Goal: Transaction & Acquisition: Purchase product/service

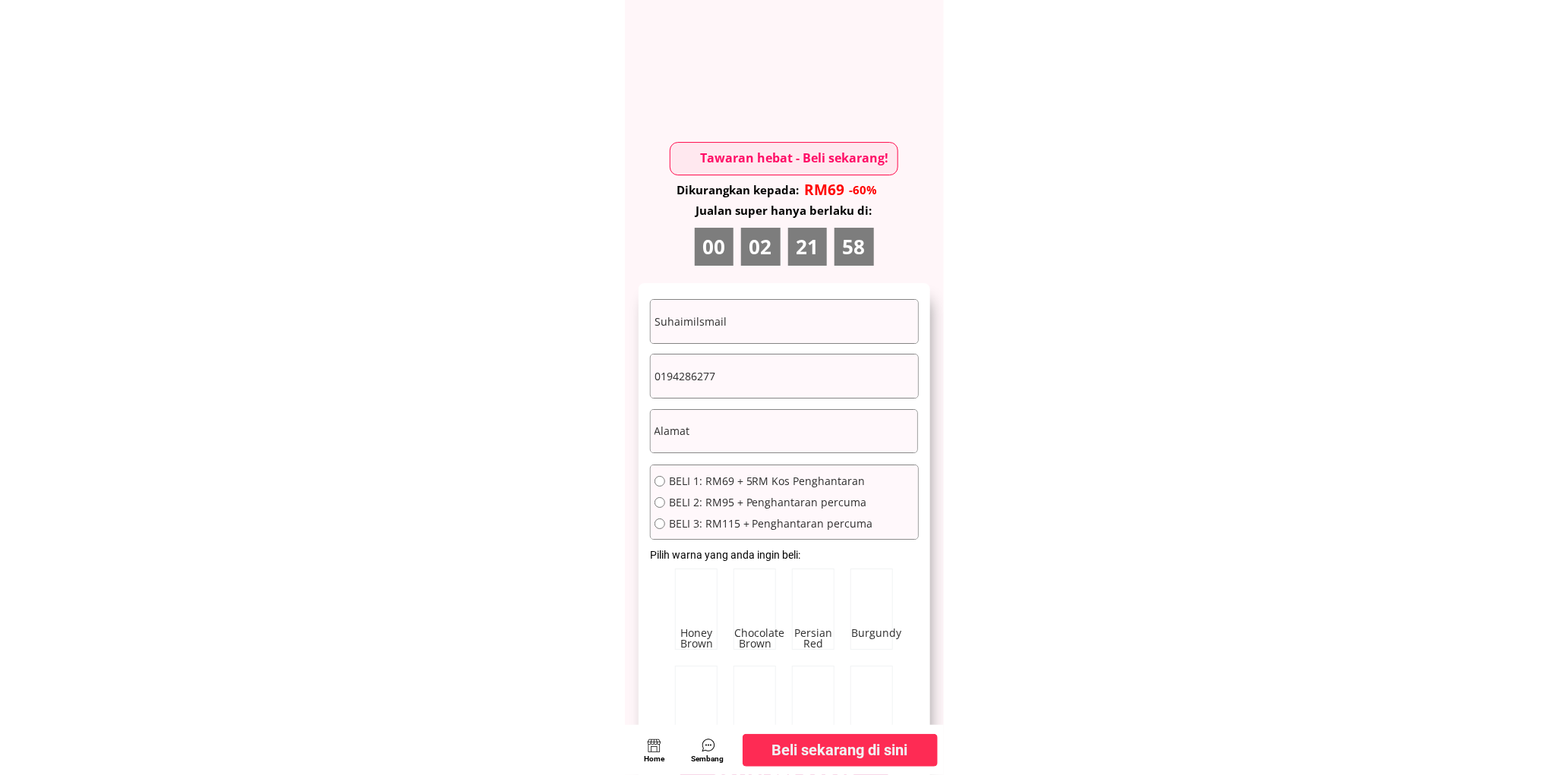
scroll to position [8252, 0]
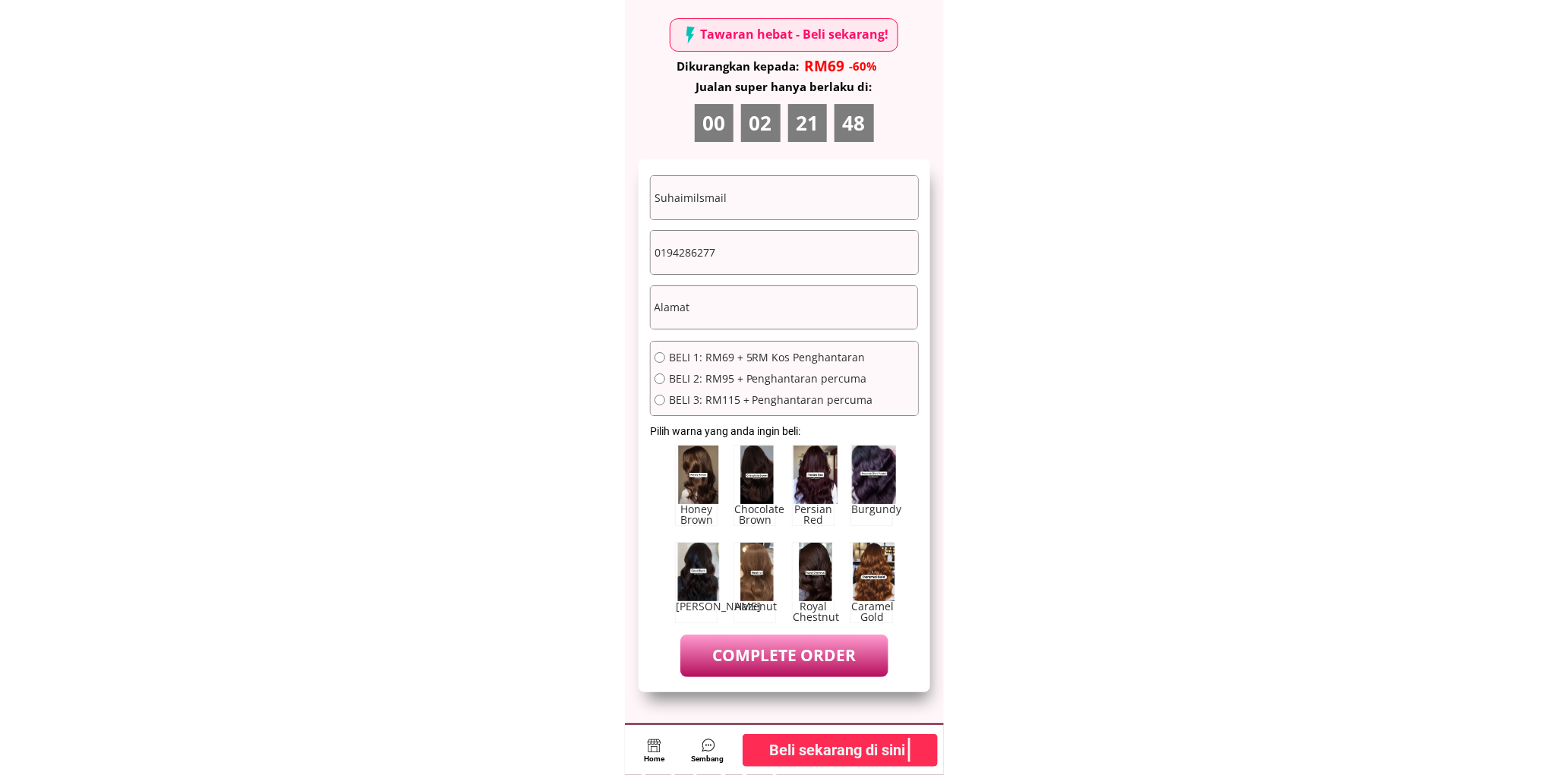
click at [726, 202] on input "Suhaimilsmail" at bounding box center [784, 197] width 268 height 43
paste input "[PERSON_NAME]Yaacob"
type input "[PERSON_NAME]Yaacob"
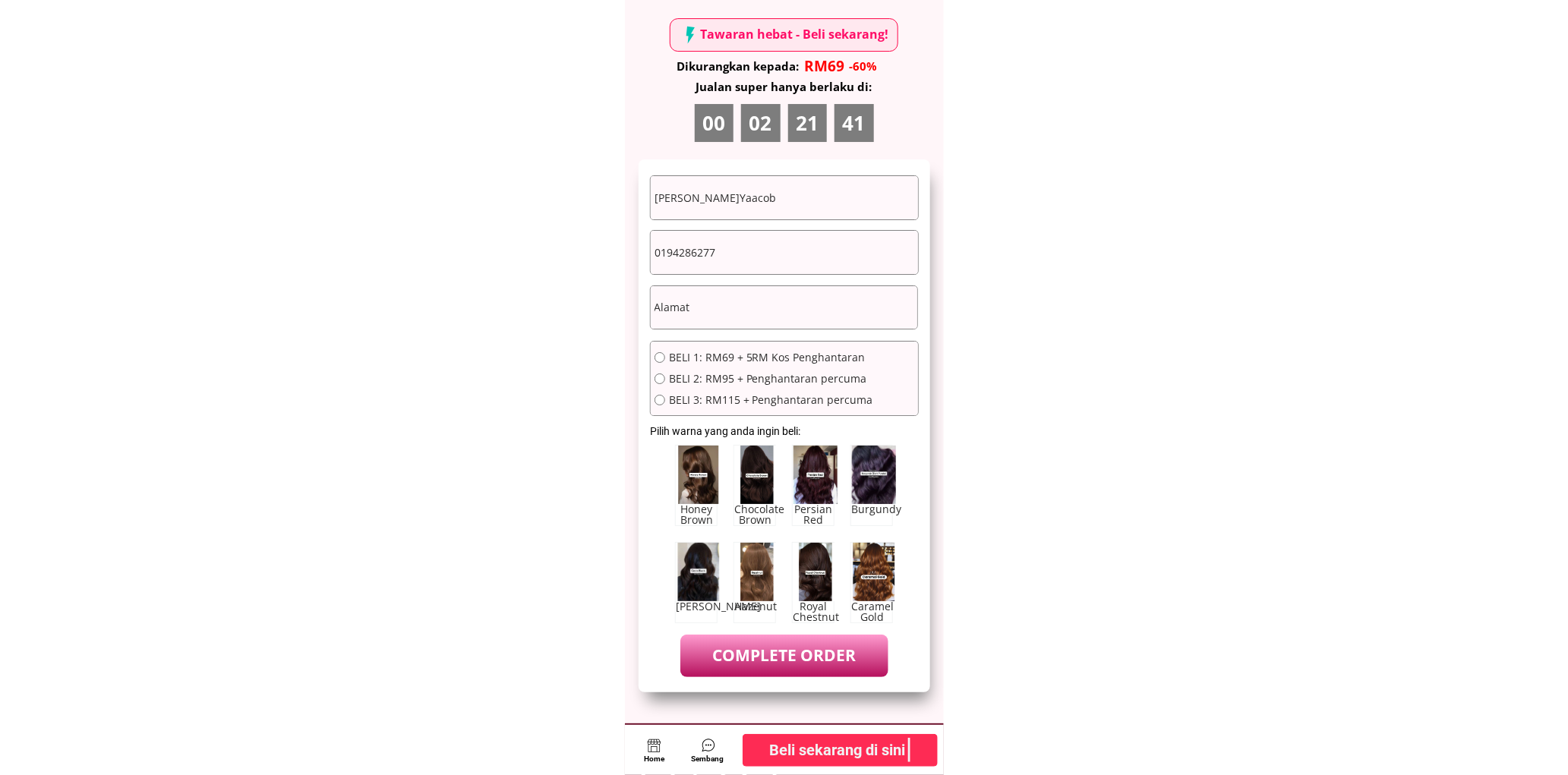
click at [783, 309] on input "text" at bounding box center [784, 308] width 268 height 43
paste input "No. [STREET_ADDRESS]"
type input "No. [STREET_ADDRESS]"
click at [747, 258] on input "0194286277" at bounding box center [784, 252] width 268 height 43
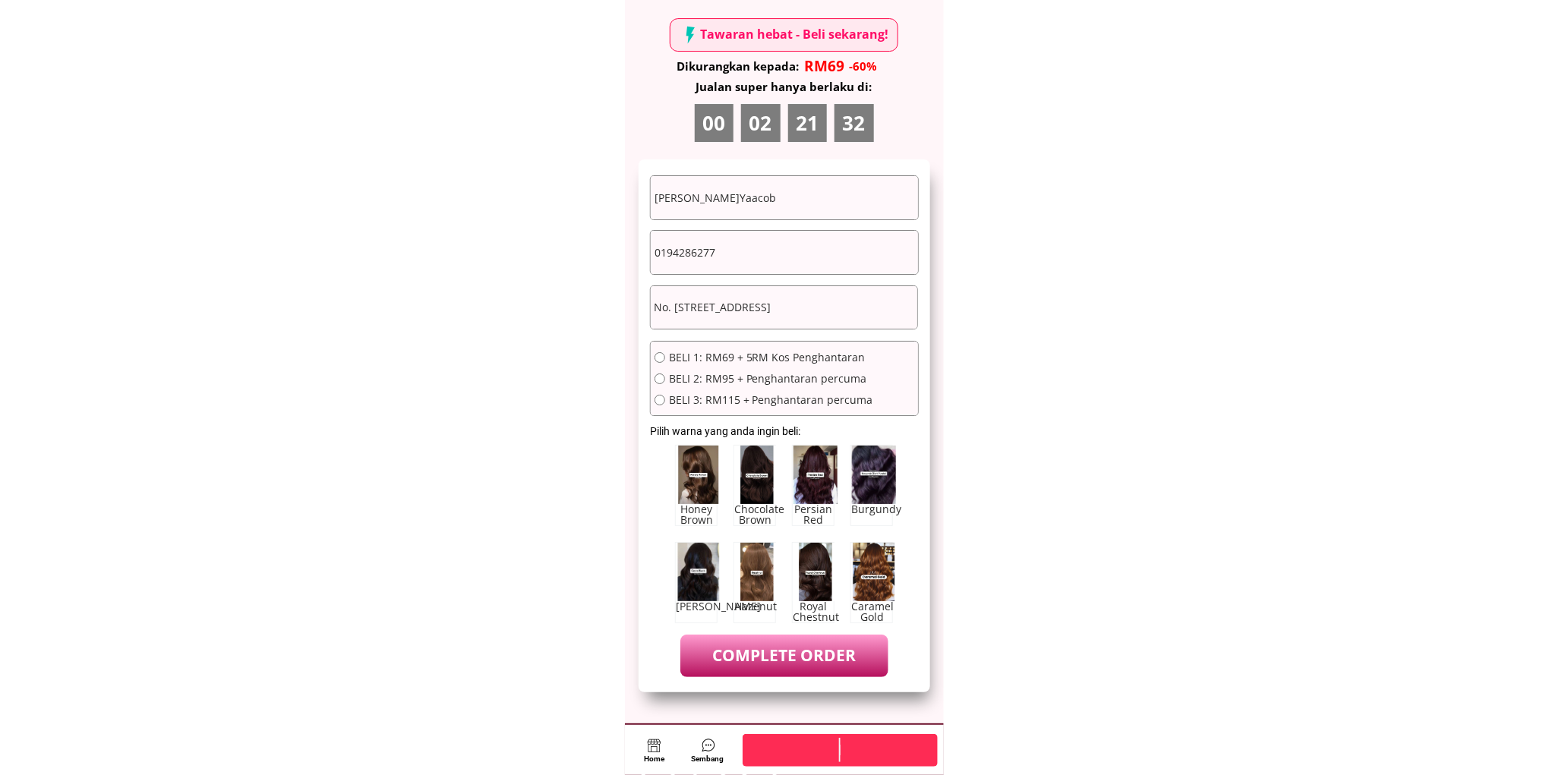
paste input "78739452"
type input "0178739452"
drag, startPoint x: 696, startPoint y: 377, endPoint x: 703, endPoint y: 407, distance: 30.8
click at [694, 377] on span "BELI 2: RM95 + Penghantaran percuma" at bounding box center [771, 379] width 204 height 11
radio input "true"
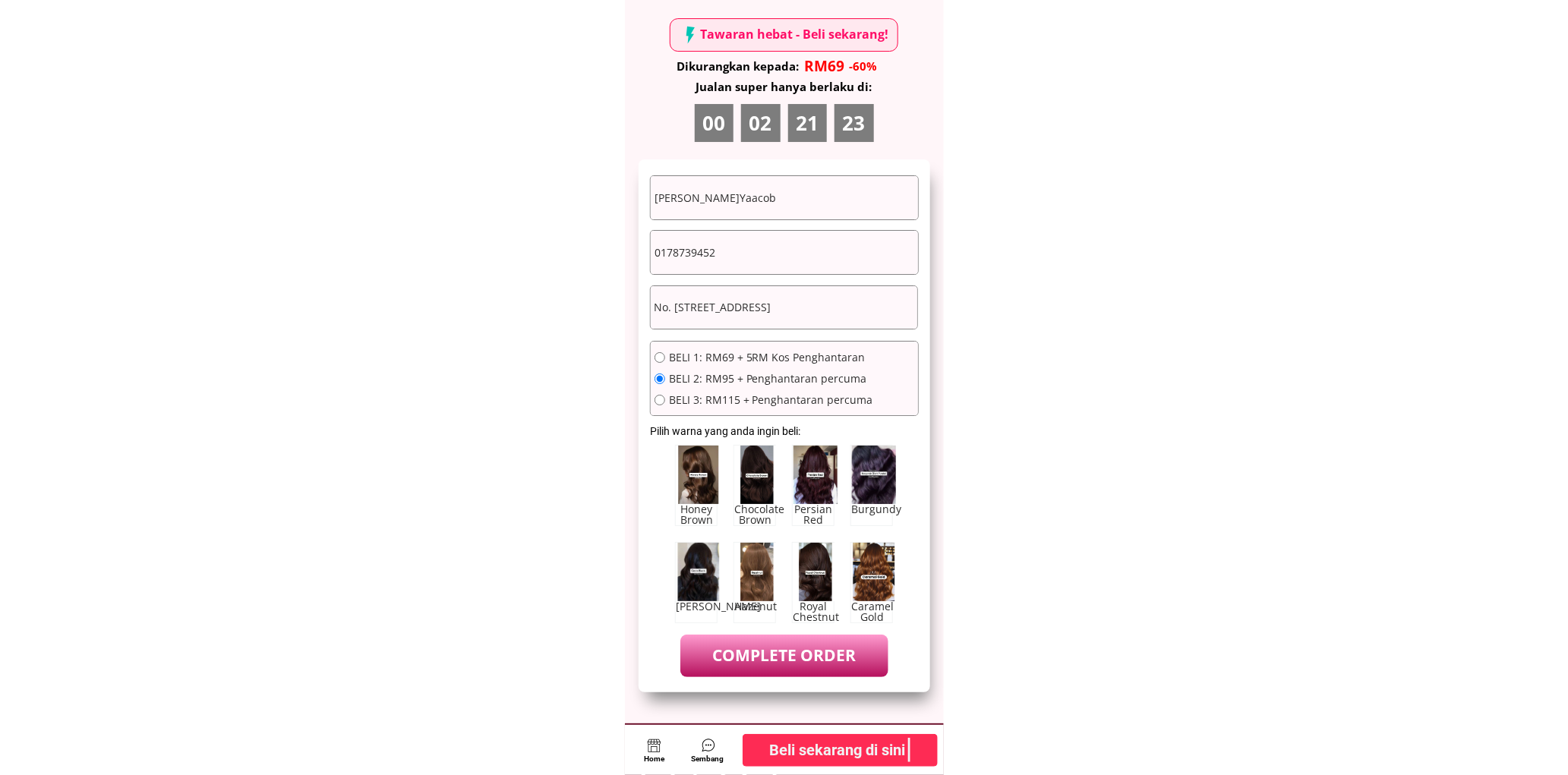
click at [749, 655] on p "COMPLETE ORDER" at bounding box center [784, 655] width 207 height 42
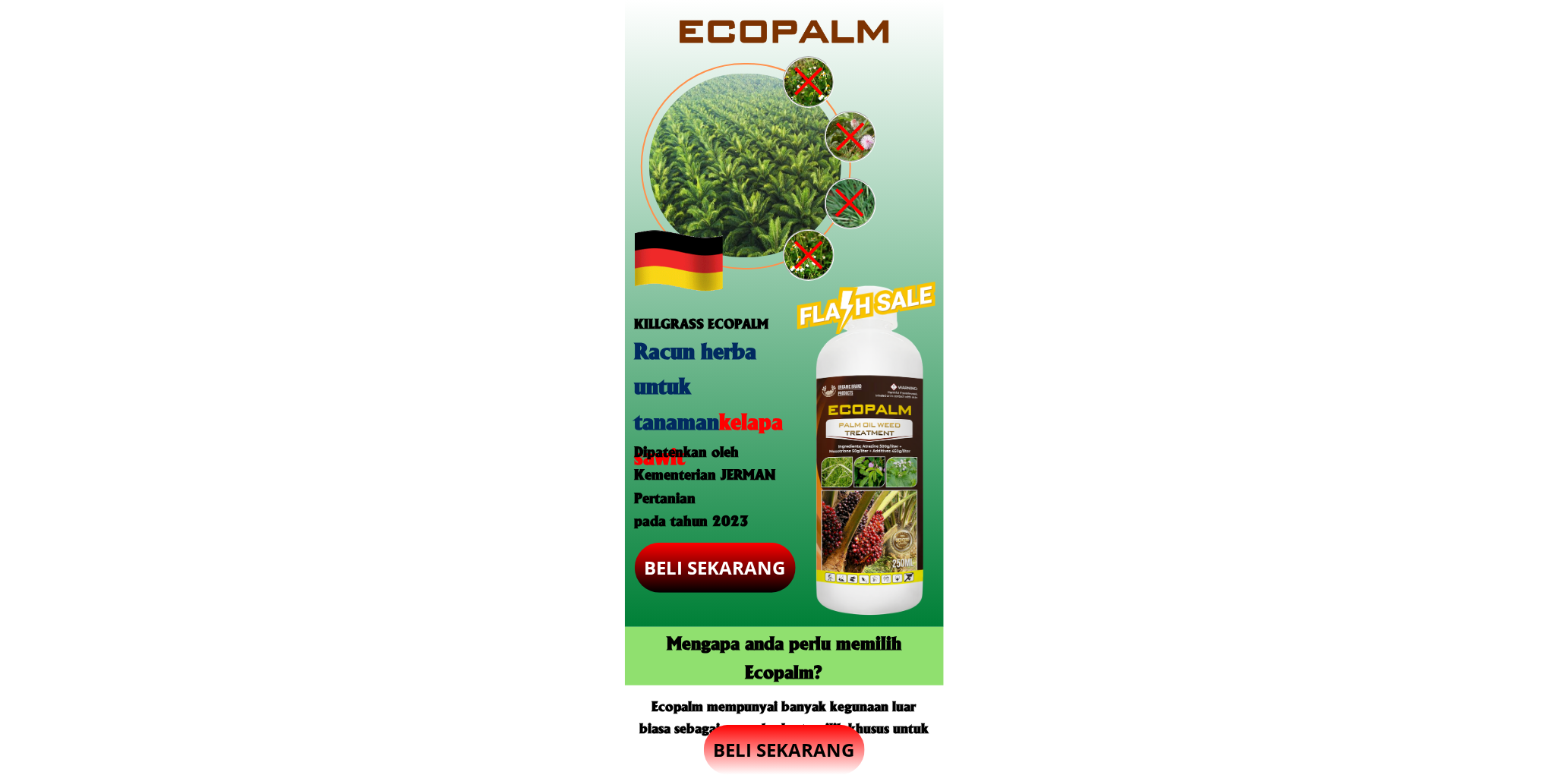
click at [816, 734] on p "BELI SEKARANG" at bounding box center [784, 750] width 161 height 50
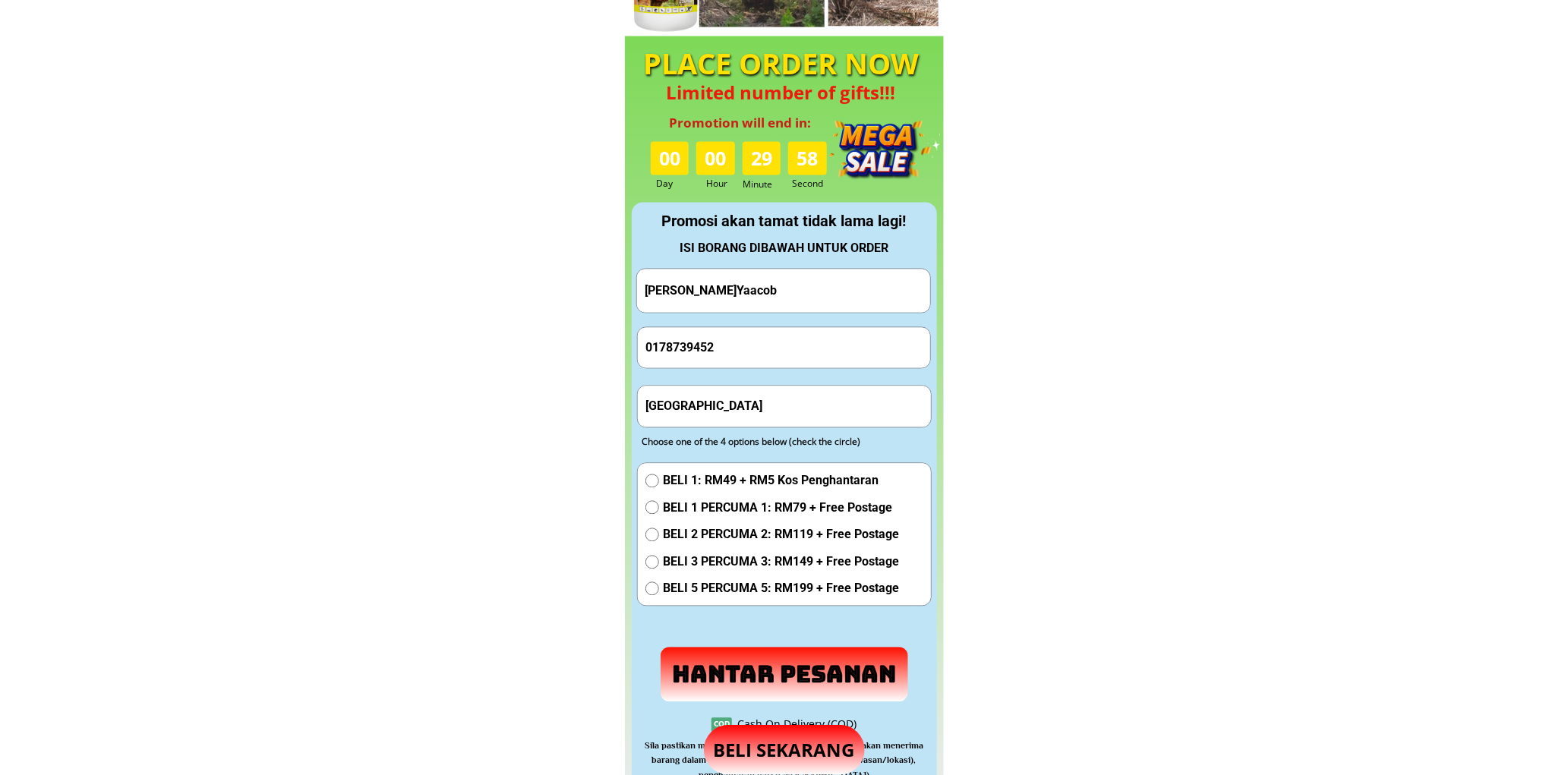
scroll to position [1418, 0]
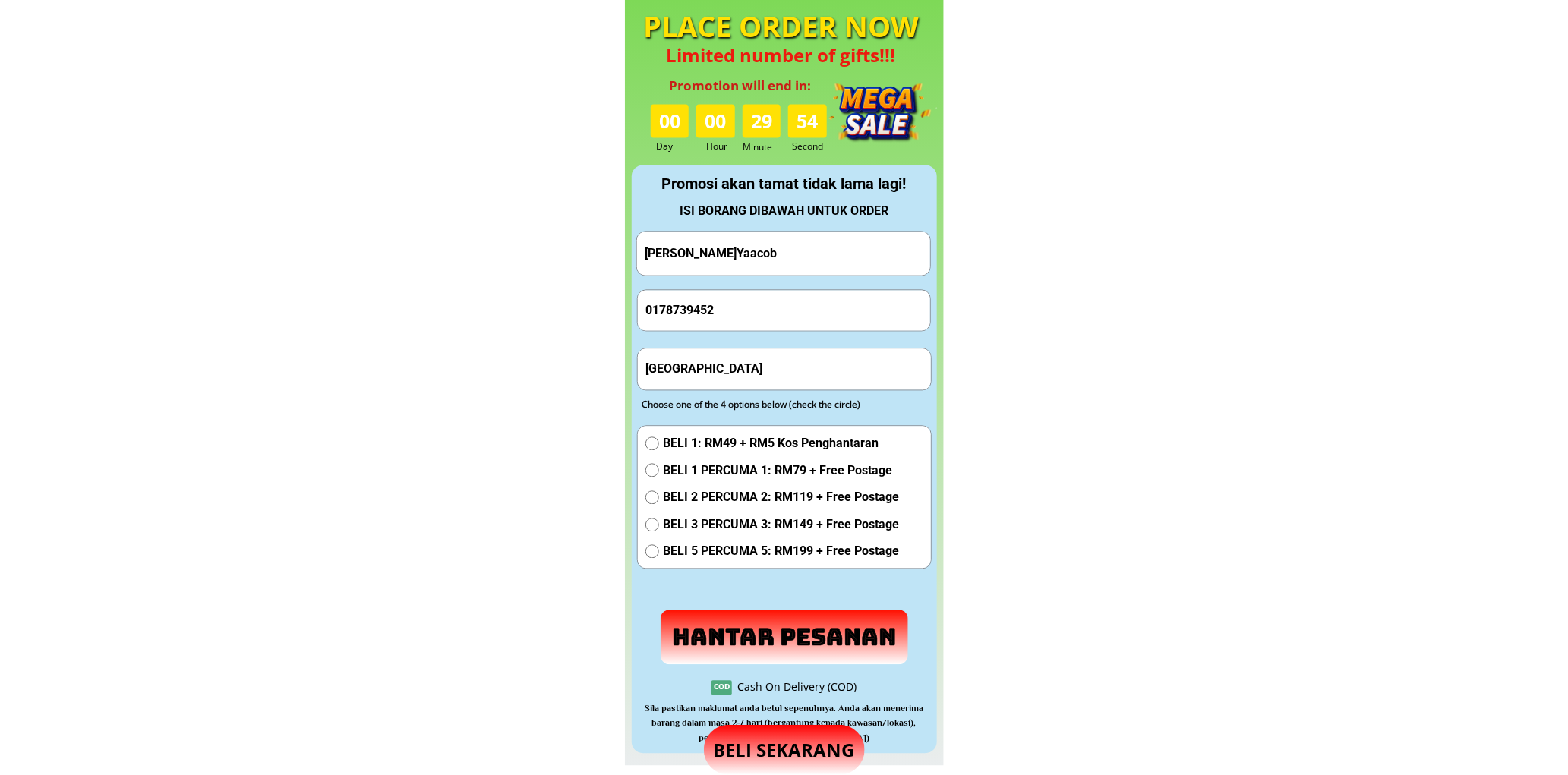
click at [747, 293] on input "0178739452" at bounding box center [784, 310] width 286 height 40
paste input "98559811"
type input "0198559811"
click at [832, 267] on input "[PERSON_NAME]Yaacob" at bounding box center [784, 253] width 286 height 43
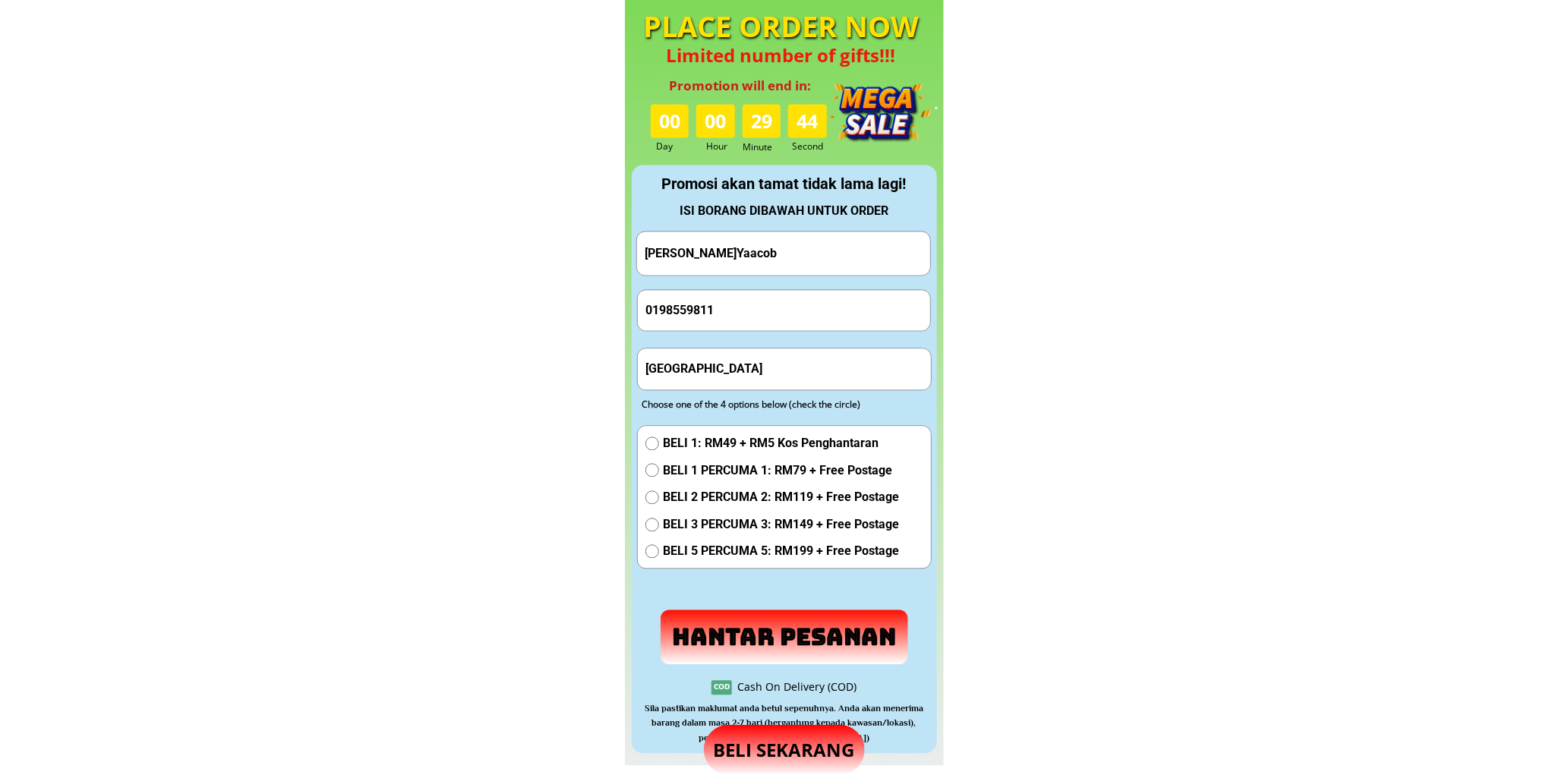
click at [832, 267] on input "[PERSON_NAME]Yaacob" at bounding box center [784, 253] width 286 height 43
paste input "wg Ahmad Bin Awg Razak"
type input "Awg Ahmad Bin Awg Razak"
click at [734, 363] on input "Kuala Lu" at bounding box center [784, 368] width 286 height 40
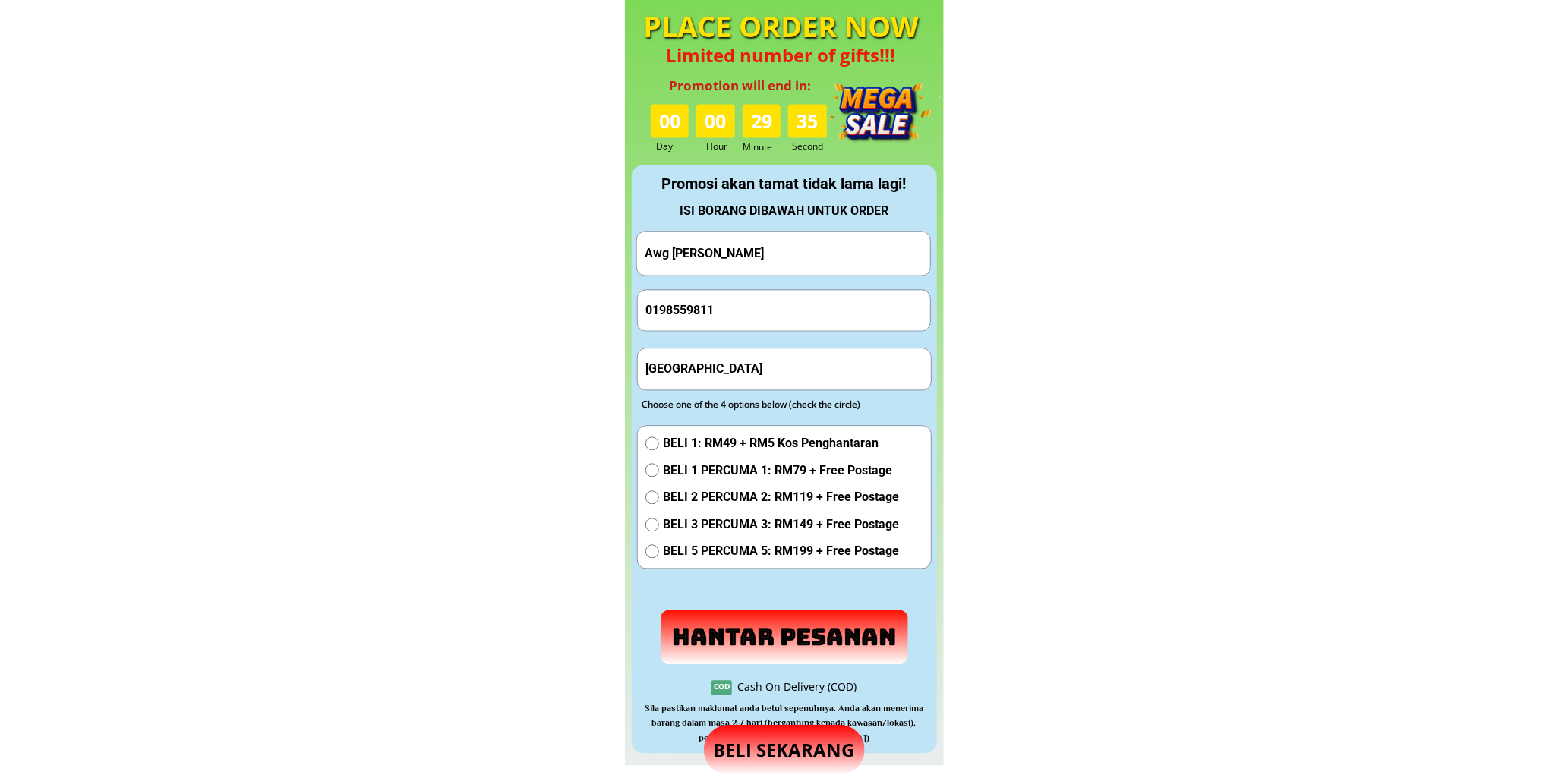
click at [734, 363] on input "Kuala Lu" at bounding box center [784, 368] width 286 height 40
paste input "Kuching"
click at [735, 364] on input "Kuala Kuching" at bounding box center [784, 368] width 286 height 40
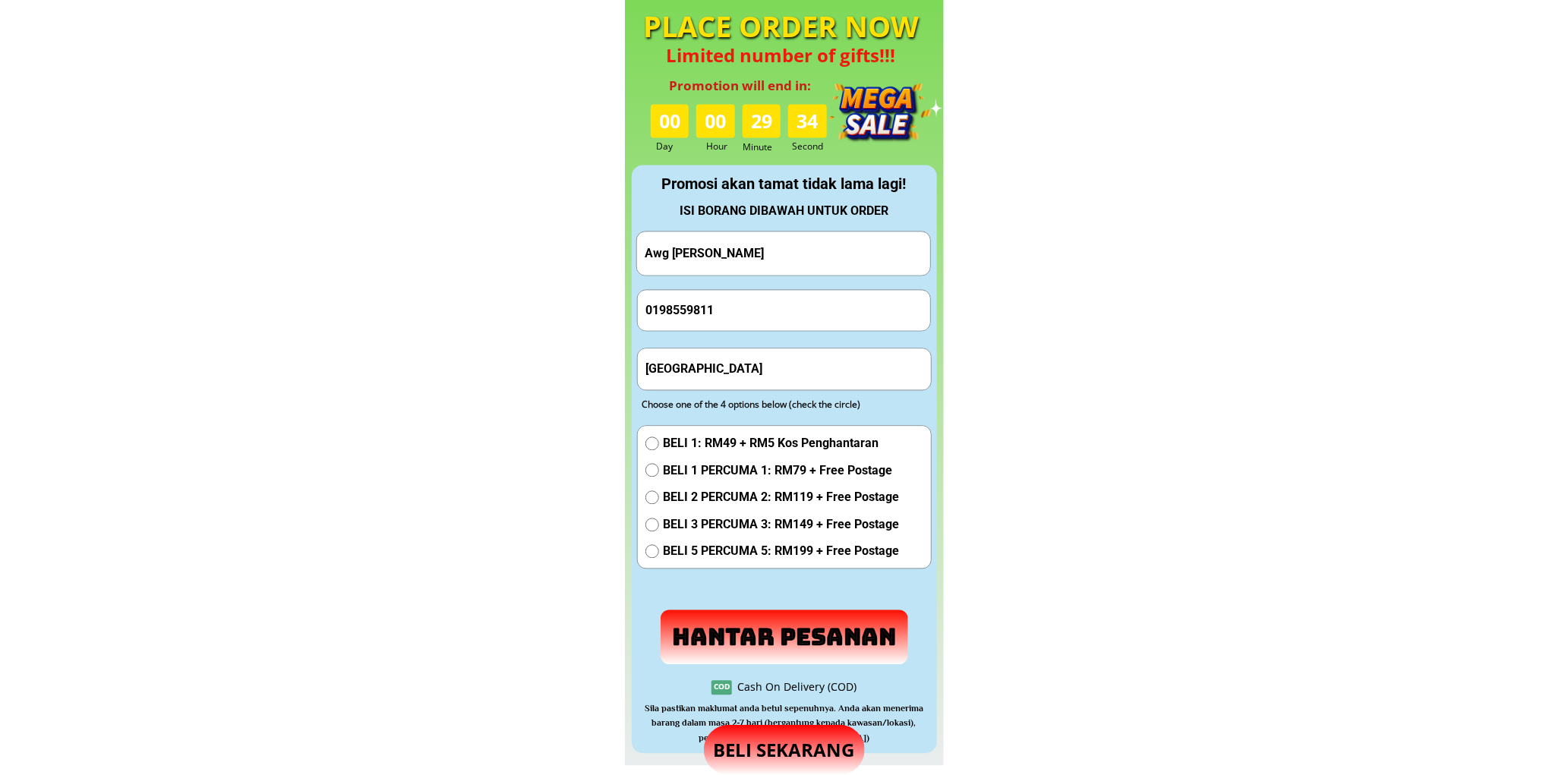
paste input "text"
type input "Kuching"
click at [757, 548] on span "BELI 5 PERCUMA 5: RM199 + Free Postage" at bounding box center [781, 551] width 236 height 20
radio input "true"
click at [736, 633] on p "Hantar Pesanan" at bounding box center [785, 637] width 268 height 59
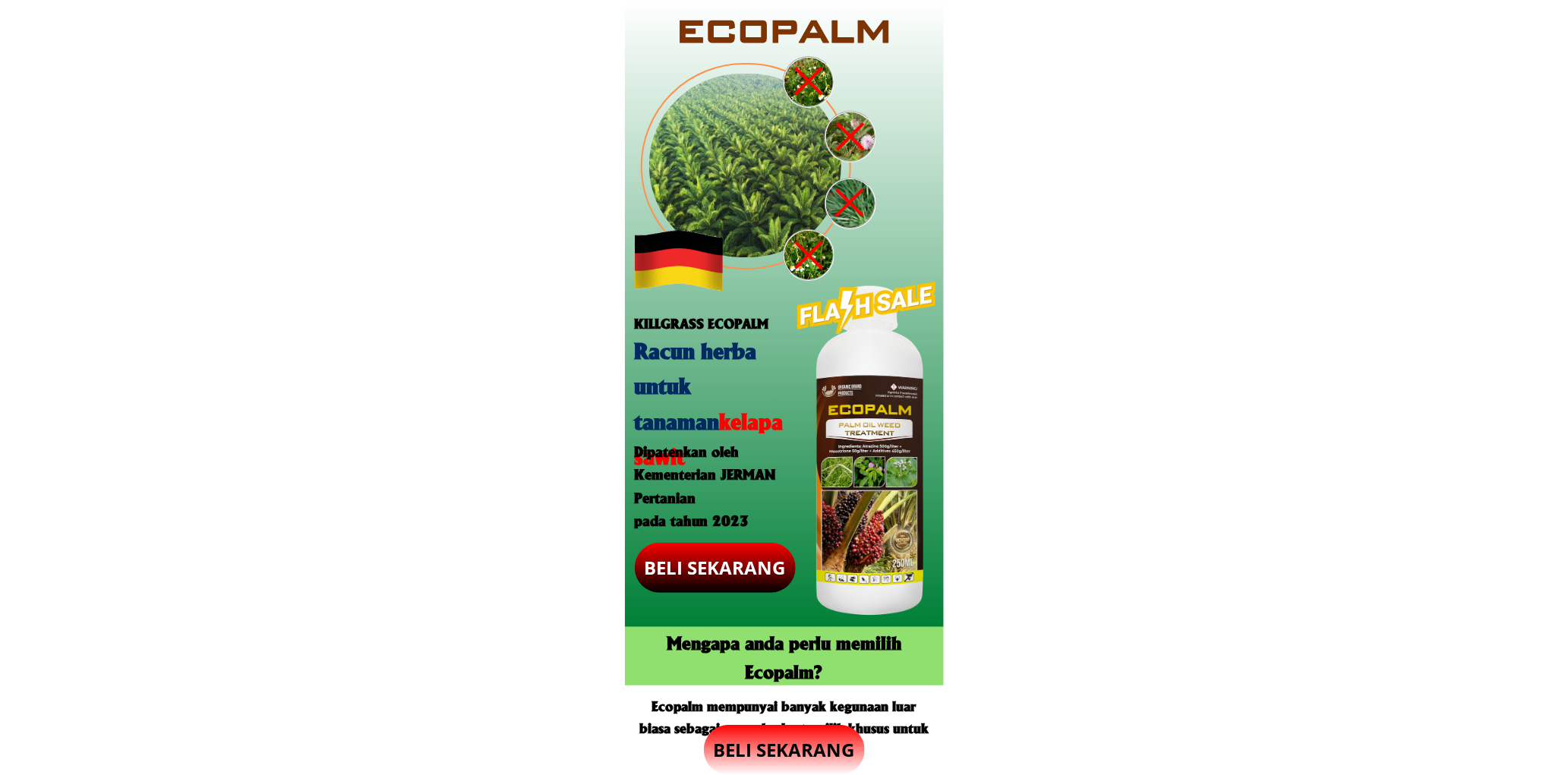
drag, startPoint x: 0, startPoint y: 0, endPoint x: 821, endPoint y: 741, distance: 1105.9
click at [821, 741] on p "BELI SEKARANG" at bounding box center [784, 750] width 161 height 50
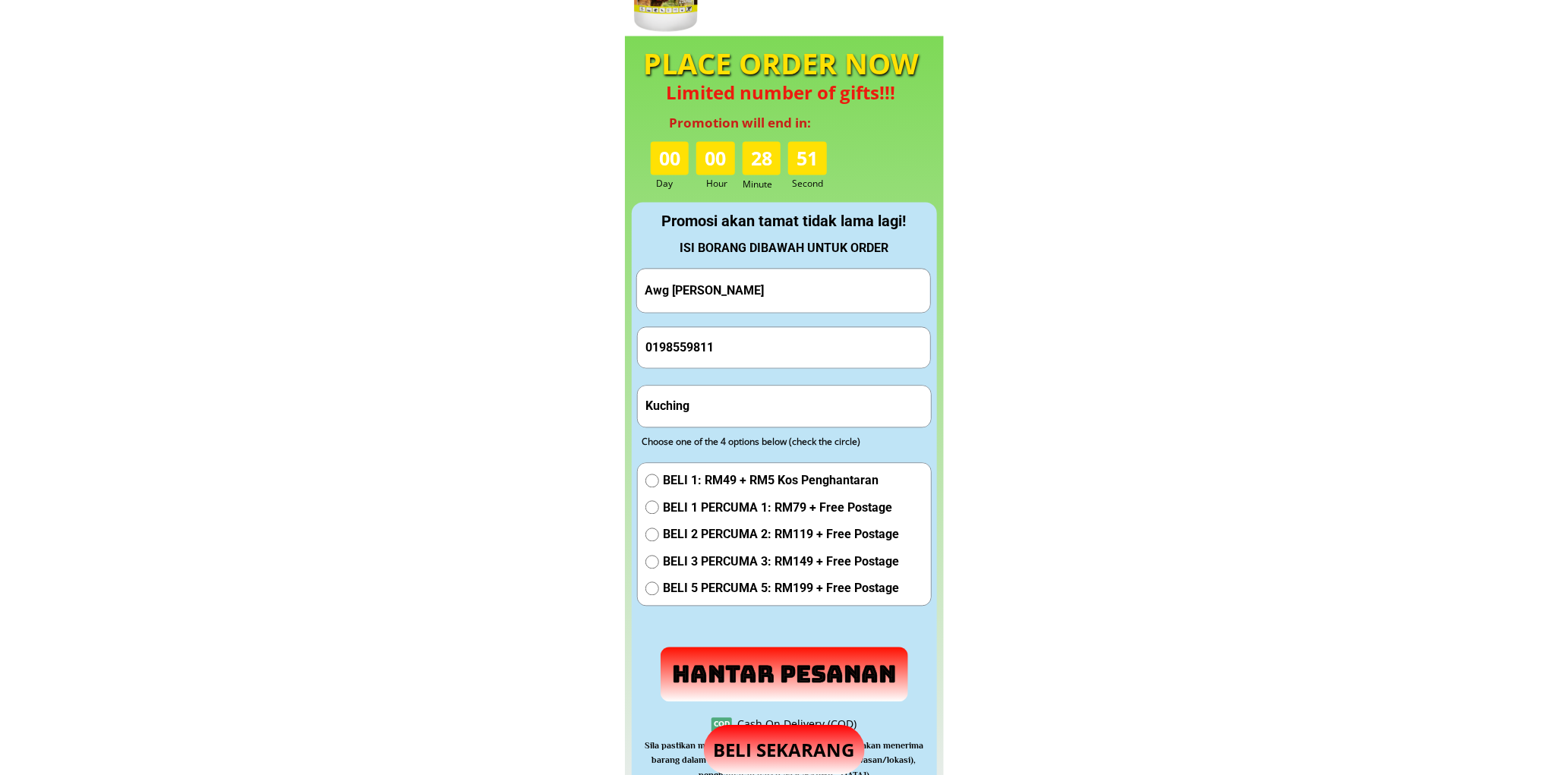
scroll to position [1418, 0]
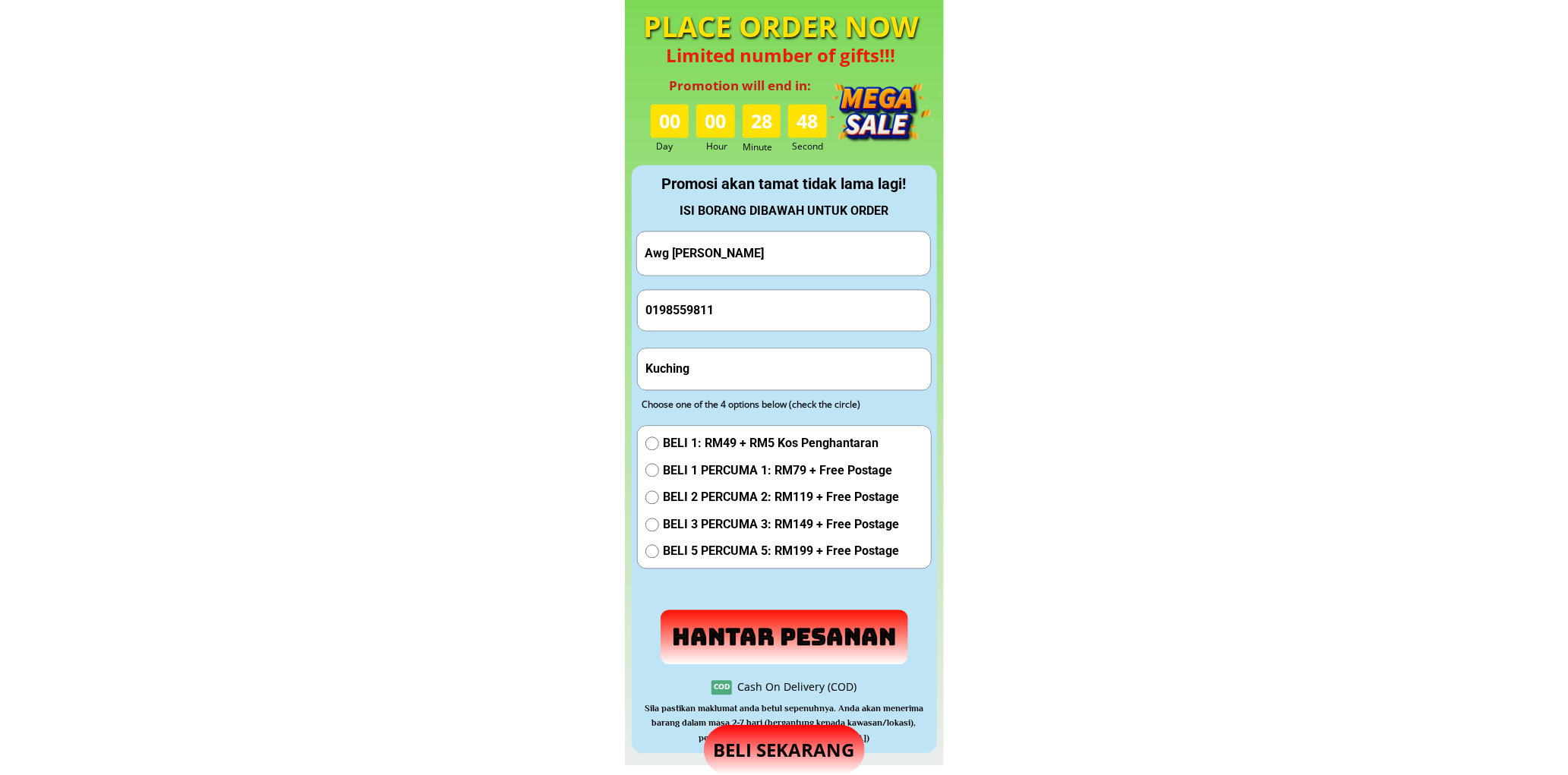
click at [773, 242] on input "Awg [PERSON_NAME]" at bounding box center [784, 253] width 286 height 43
click at [773, 241] on input "Awg [PERSON_NAME]" at bounding box center [784, 253] width 286 height 43
paste input "JEMBAT ANAK MERAMAT"
type input "JEMBAT ANAK MERAMAT"
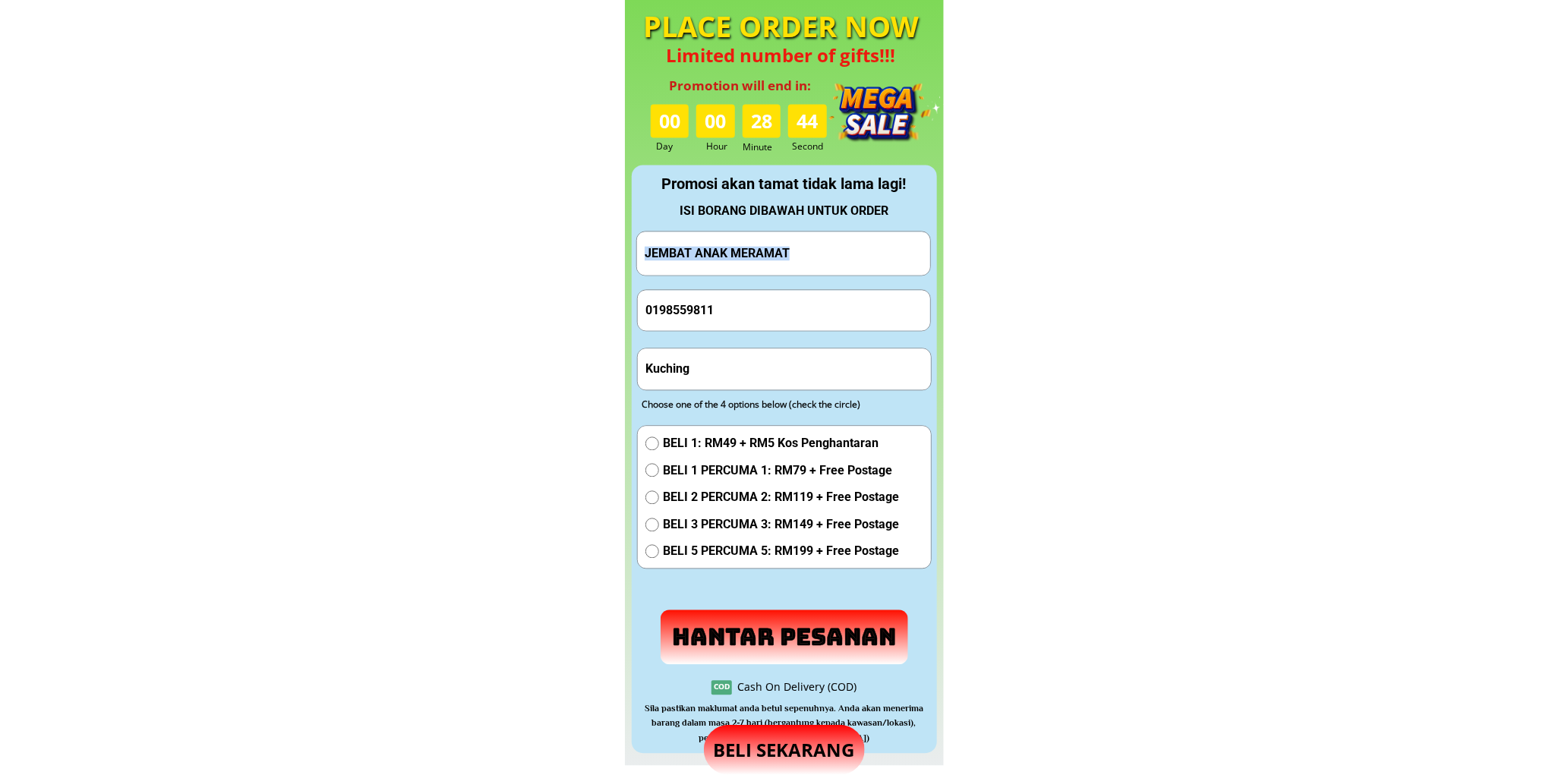
click at [710, 290] on form "Hantar Pesanan JEMBAT ANAK MERAMAT 0198559811 Kuching BELI 1: RM49 + RM5 Kos Pe…" at bounding box center [784, 447] width 295 height 434
click at [710, 290] on input "0198559811" at bounding box center [784, 310] width 286 height 40
paste input "252328"
type input "0198252328"
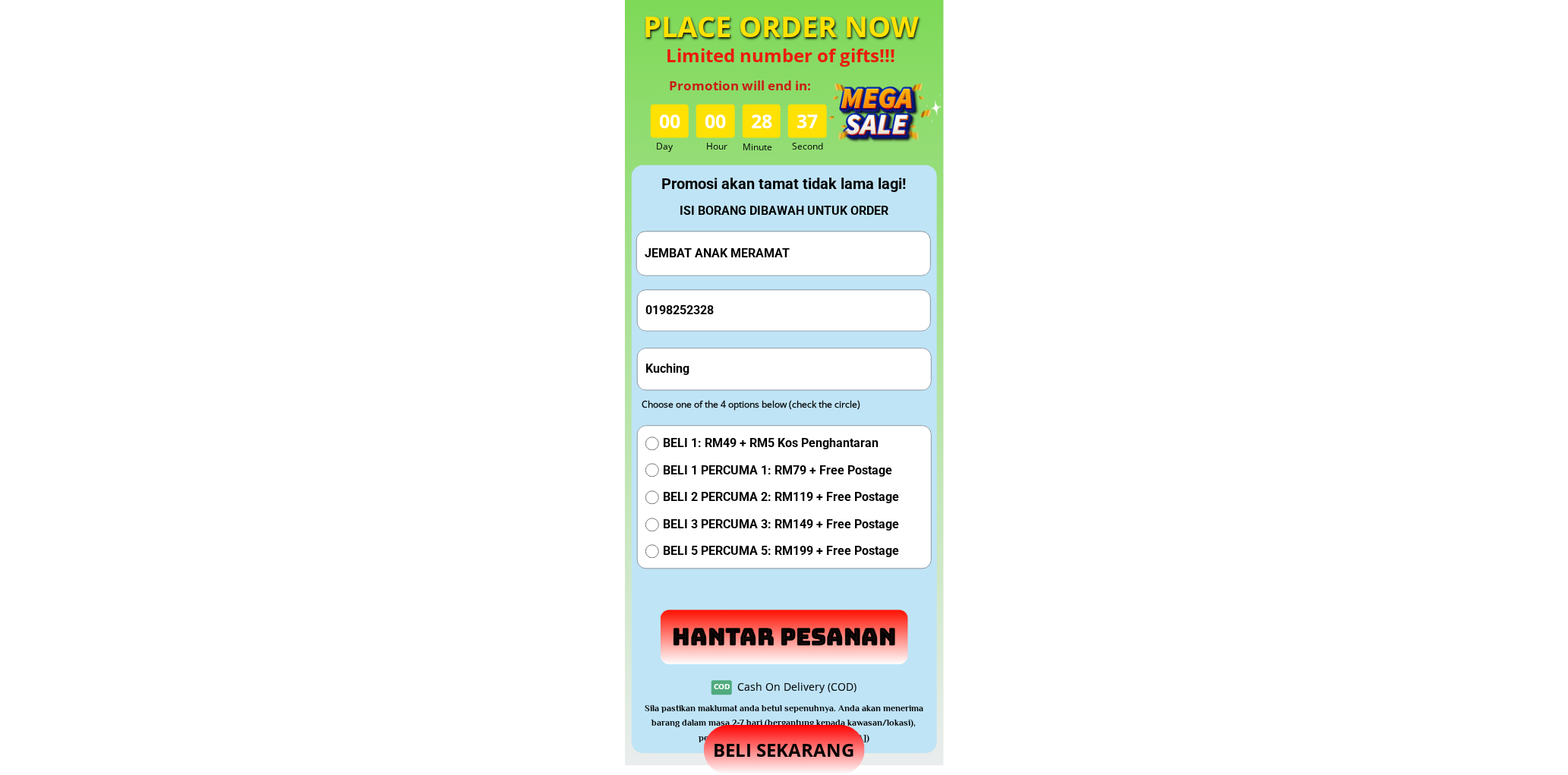
click at [722, 354] on input "Kuching" at bounding box center [784, 368] width 286 height 40
paste input "Rh. Jembat Ulu Dit, 95500 Debak, Betong, Sarawak"
type input "Rh. Jembat Ulu Dit, 95500 Debak, Betong, Sarawak"
drag, startPoint x: 754, startPoint y: 461, endPoint x: 756, endPoint y: 492, distance: 31.1
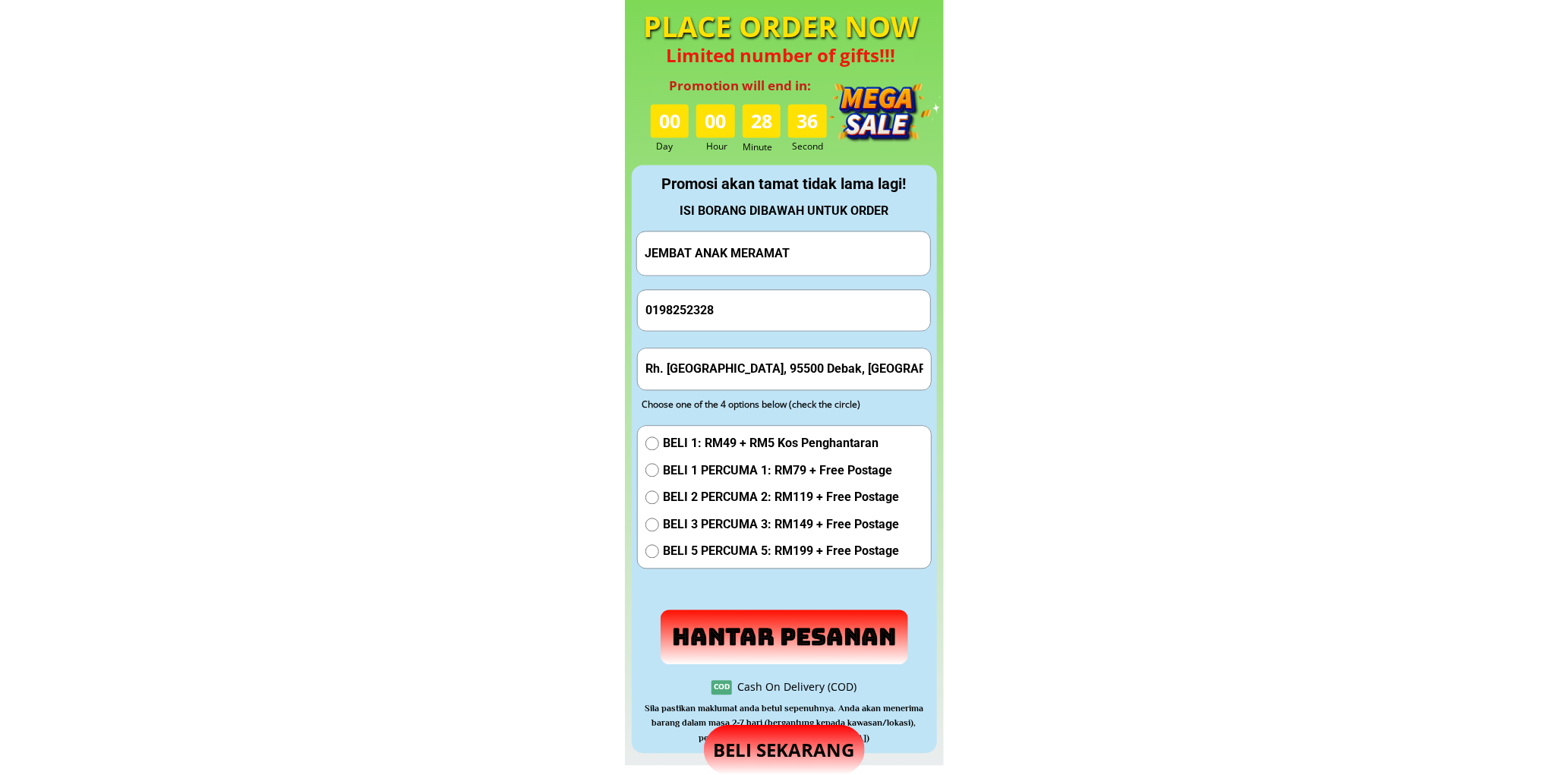
click at [753, 461] on span "BELI 1 PERCUMA 1: RM79 + Free Postage" at bounding box center [781, 471] width 236 height 20
radio input "true"
click at [768, 607] on form "Hantar Pesanan JEMBAT ANAK MERAMAT 0198252328 Rh. Jembat Ulu Dit, 95500 Debak, …" at bounding box center [784, 447] width 295 height 434
click at [776, 611] on p "Hantar Pesanan" at bounding box center [785, 637] width 249 height 55
